Goal: Navigation & Orientation: Understand site structure

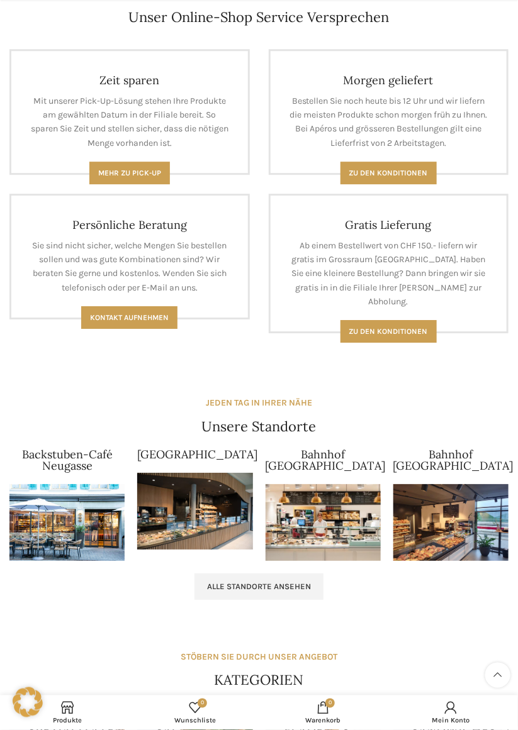
scroll to position [875, 0]
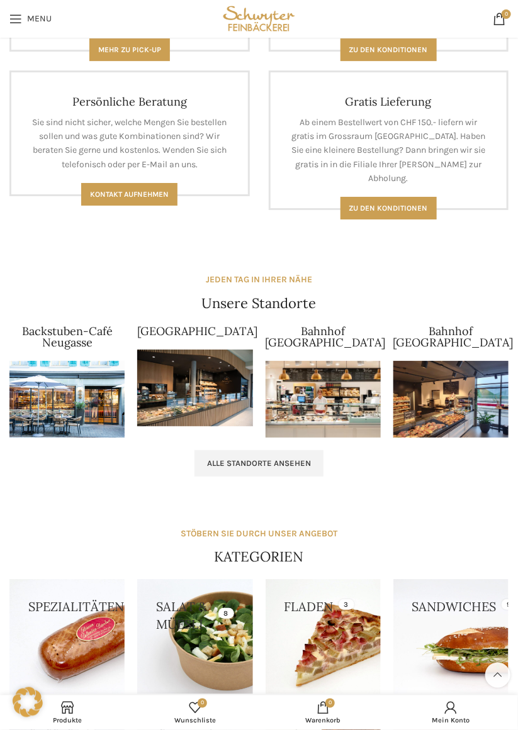
click at [233, 471] on link "Alle Standorte ansehen" at bounding box center [258, 464] width 129 height 26
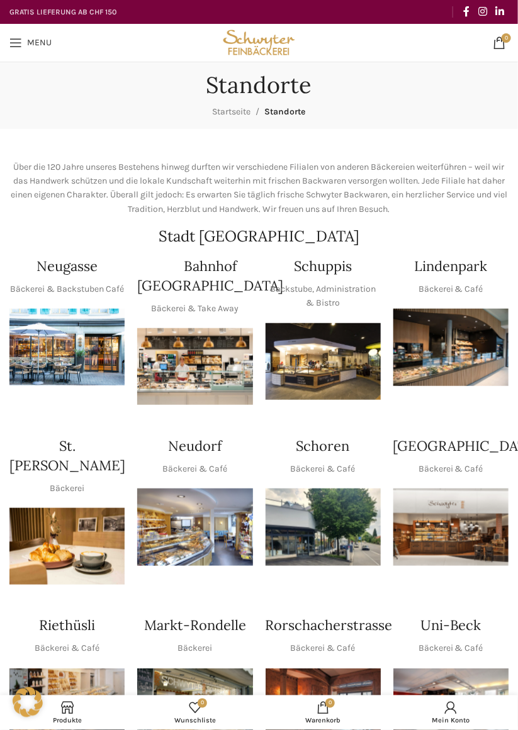
click at [20, 44] on span "Open mobile menu" at bounding box center [15, 42] width 13 height 13
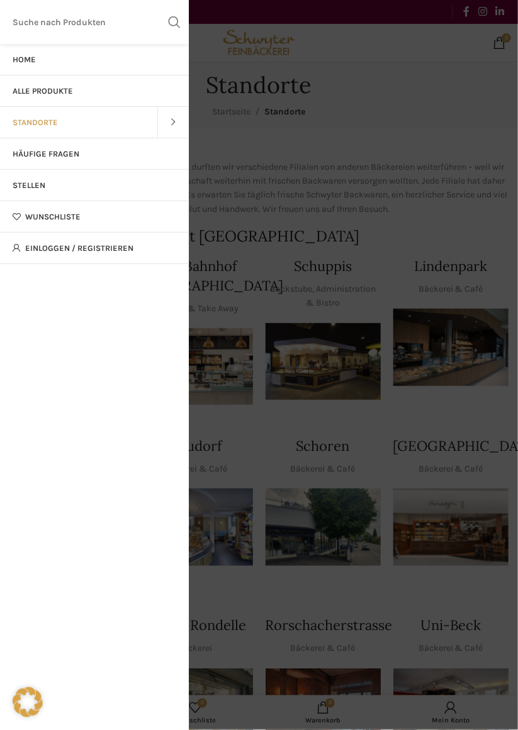
click at [44, 162] on link "Häufige Fragen" at bounding box center [94, 153] width 189 height 31
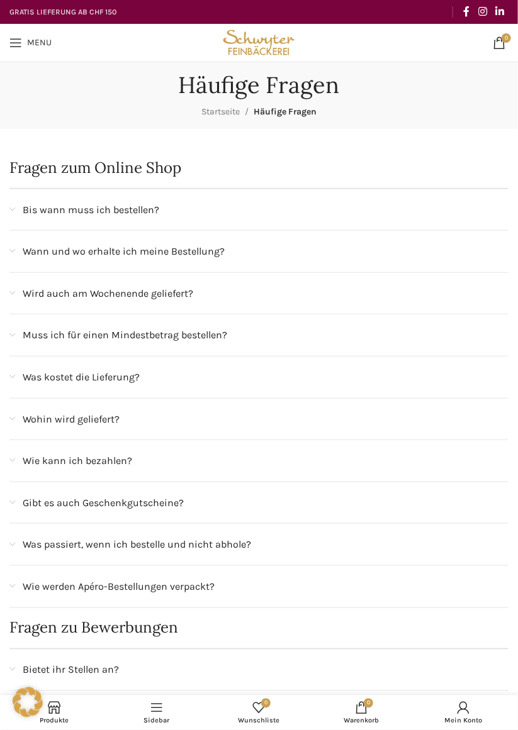
click at [13, 45] on span "Open mobile menu" at bounding box center [15, 42] width 13 height 13
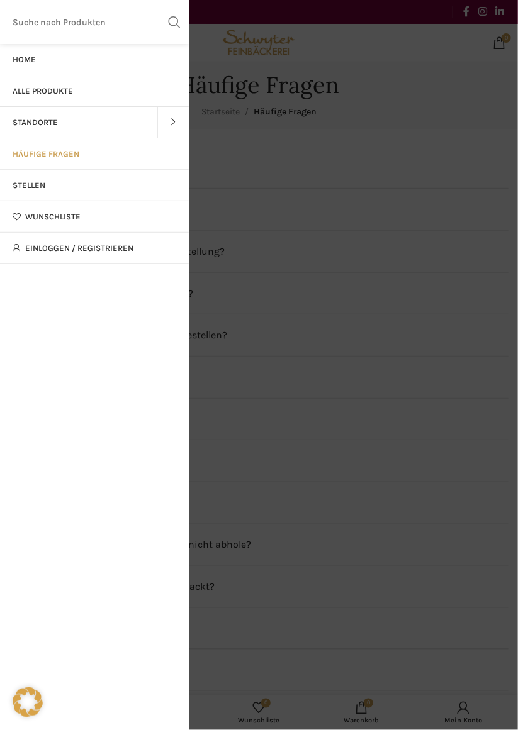
click at [36, 190] on link "Stellen" at bounding box center [94, 185] width 189 height 31
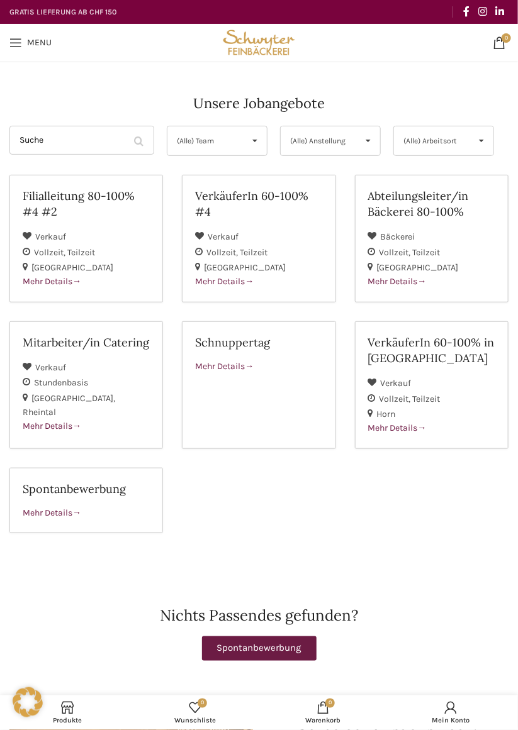
click at [17, 42] on span "Open mobile menu" at bounding box center [15, 42] width 13 height 13
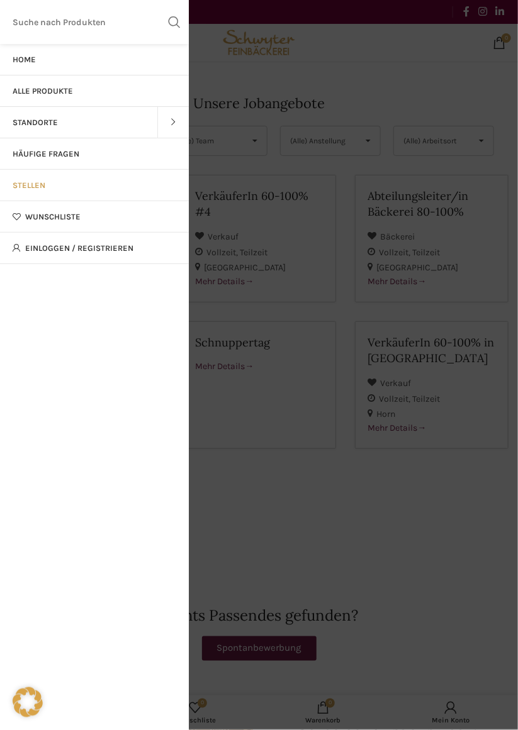
click at [20, 55] on span "Home" at bounding box center [24, 60] width 23 height 10
